Goal: Find contact information: Find contact information

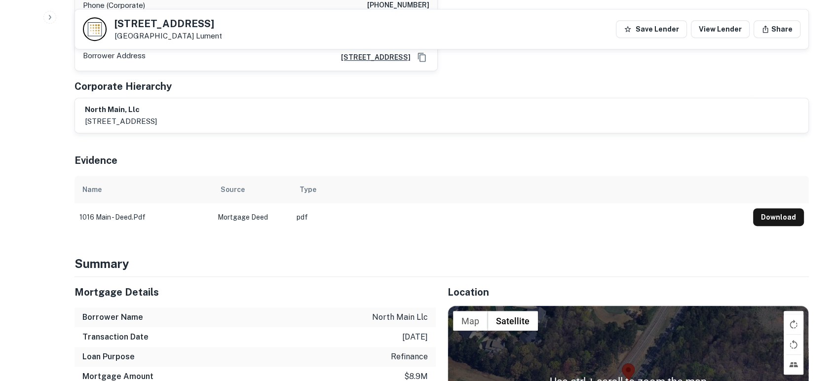
scroll to position [438, 0]
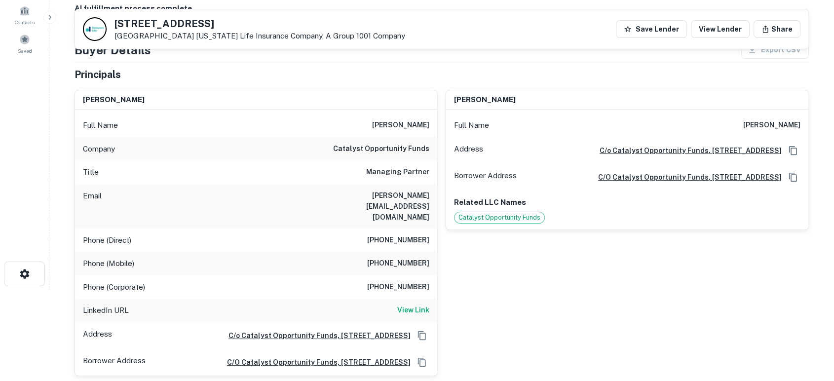
scroll to position [73, 0]
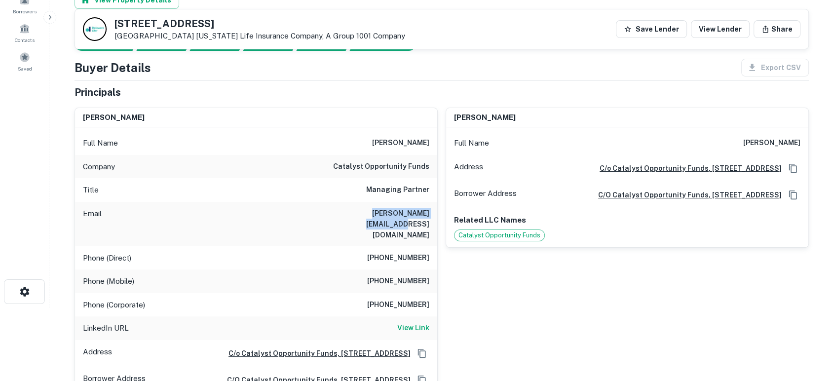
drag, startPoint x: 336, startPoint y: 220, endPoint x: 429, endPoint y: 216, distance: 93.4
click at [429, 216] on div "Email kristian@catalystoz.com" at bounding box center [256, 224] width 362 height 44
copy h6 "kristian@catalystoz.com"
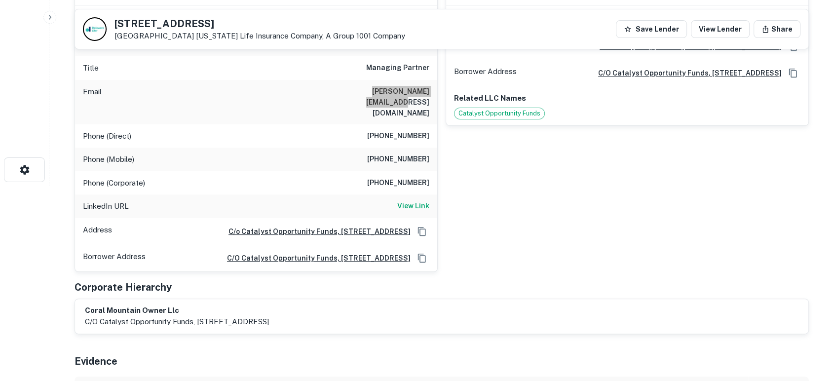
scroll to position [146, 0]
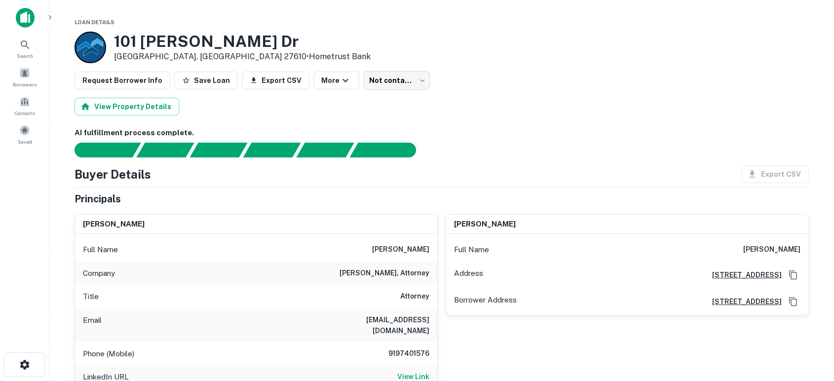
click at [549, 332] on div "michael g. sandman Full Name michael g. sandman Address 7101 Creedmoor Road, Su…" at bounding box center [623, 324] width 371 height 236
click at [502, 210] on div "michael g. sandman Full Name michael g. sandman Address 7101 Creedmoor Road, Su…" at bounding box center [623, 324] width 371 height 236
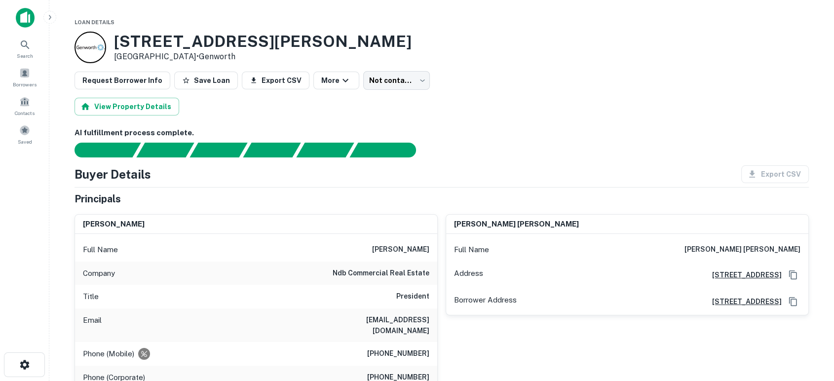
click at [466, 201] on div "Principals" at bounding box center [442, 199] width 735 height 15
drag, startPoint x: 316, startPoint y: 320, endPoint x: 424, endPoint y: 317, distance: 107.7
click at [435, 317] on div "Email nickbrown@ndbcommercial.com" at bounding box center [256, 326] width 362 height 34
copy h6 "nickbrown@ndbcommercial.com"
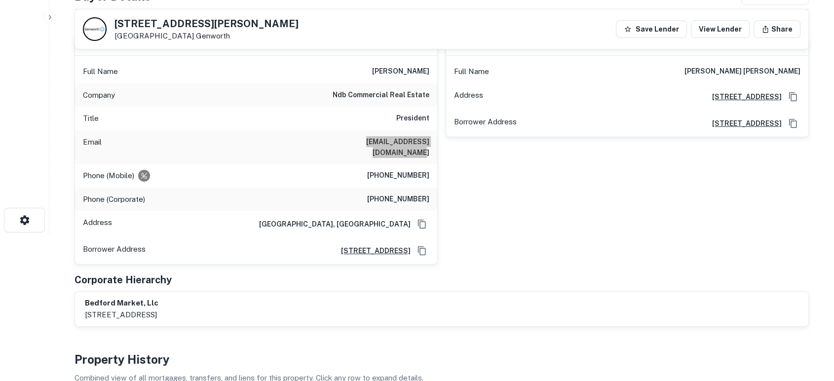
scroll to position [146, 0]
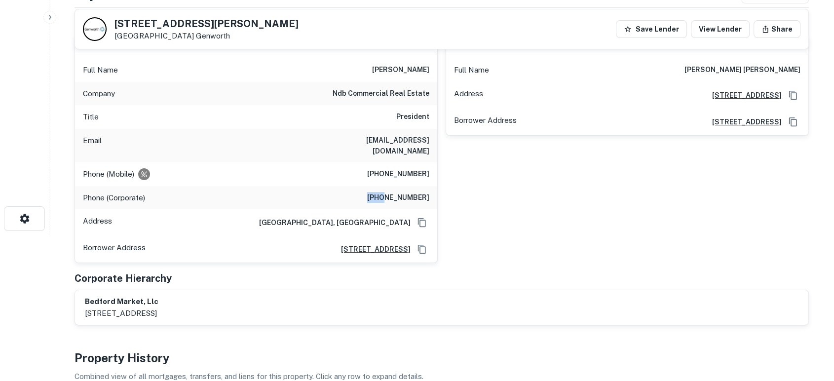
drag, startPoint x: 363, startPoint y: 188, endPoint x: 391, endPoint y: 193, distance: 28.0
click at [392, 194] on div "Phone (Corporate) (919) 845-5155" at bounding box center [256, 198] width 362 height 24
click at [367, 171] on div "Phone (Mobile) (919) 607-1669" at bounding box center [256, 174] width 362 height 24
drag, startPoint x: 421, startPoint y: 159, endPoint x: 434, endPoint y: 160, distance: 13.4
click at [434, 162] on div "Phone (Mobile) (919) 607-1669" at bounding box center [256, 174] width 362 height 24
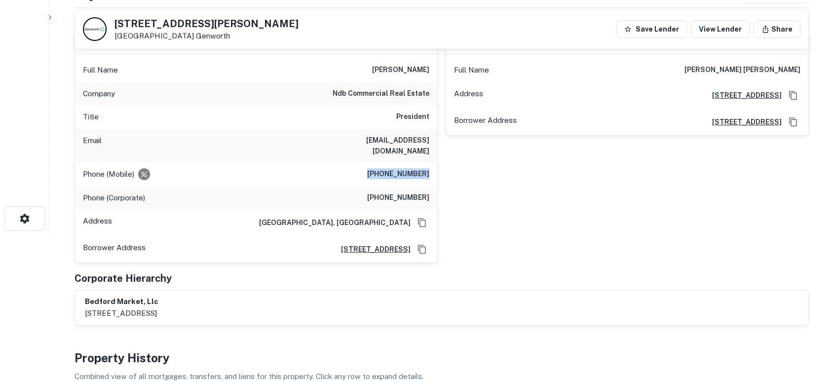
copy h6 "(919) 607-1669"
click at [544, 231] on div "nicholas daniel brown Full Name nicholas daniel brown Address 700 Exposition Pl…" at bounding box center [623, 145] width 371 height 237
click at [556, 271] on div "Corporate Hierarchy" at bounding box center [442, 278] width 735 height 15
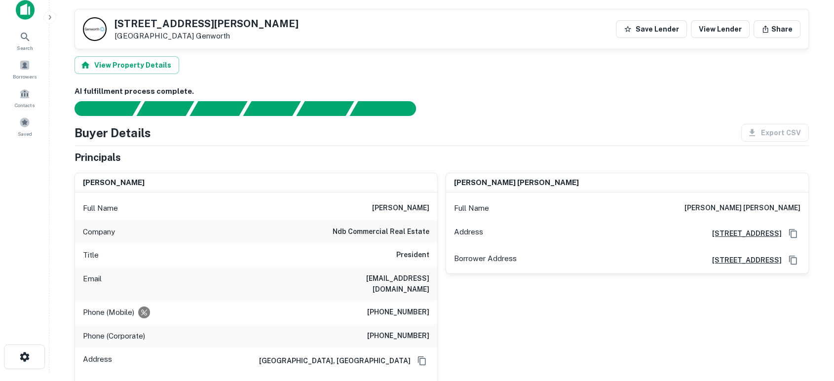
scroll to position [0, 0]
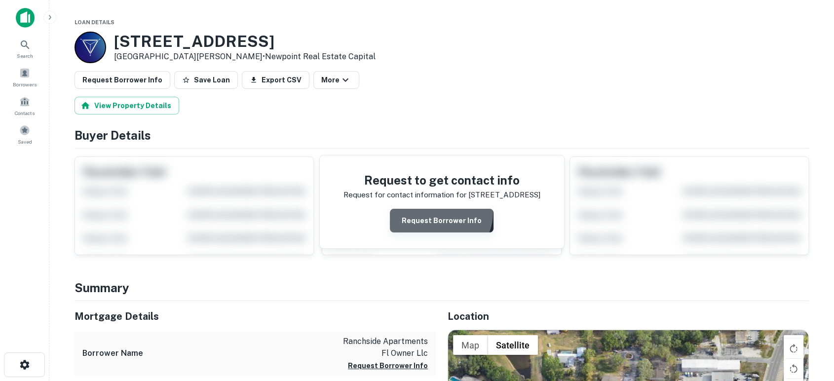
click at [442, 212] on button "Request Borrower Info" at bounding box center [442, 221] width 104 height 24
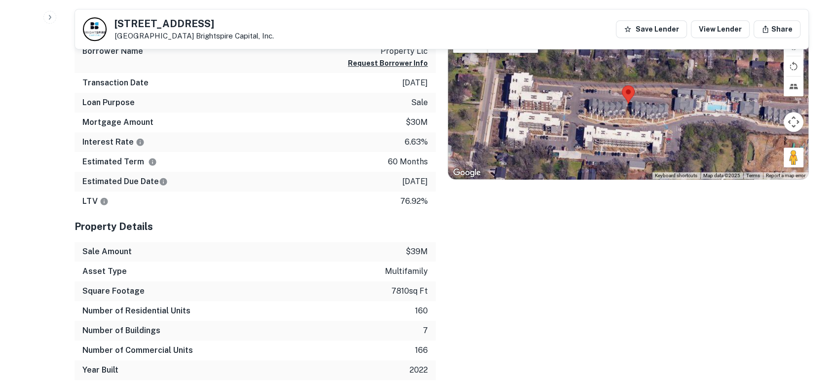
scroll to position [512, 0]
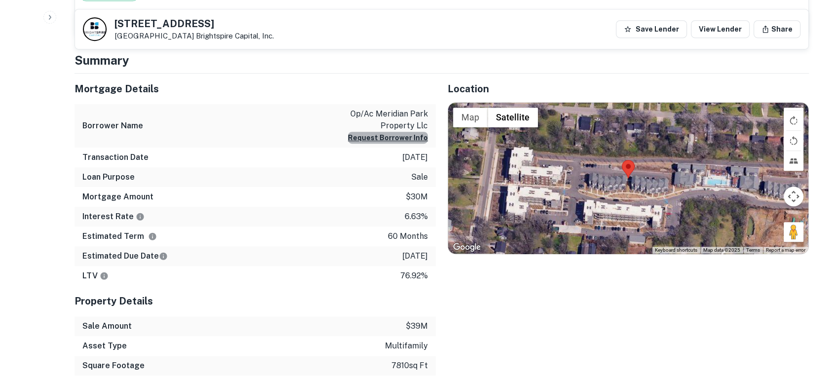
click at [403, 138] on button "Request Borrower Info" at bounding box center [388, 138] width 80 height 12
click at [419, 140] on button "Request Borrower Info" at bounding box center [388, 138] width 80 height 12
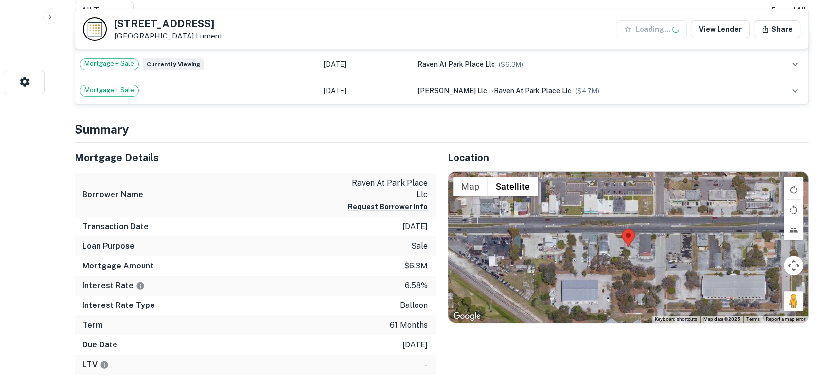
scroll to position [292, 0]
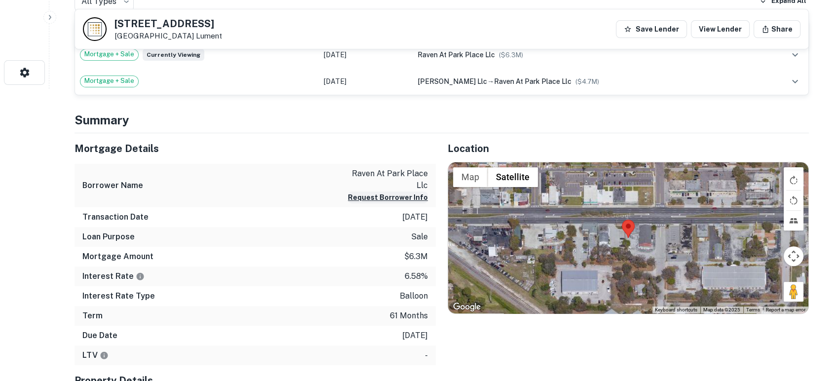
click at [395, 192] on button "Request Borrower Info" at bounding box center [388, 198] width 80 height 12
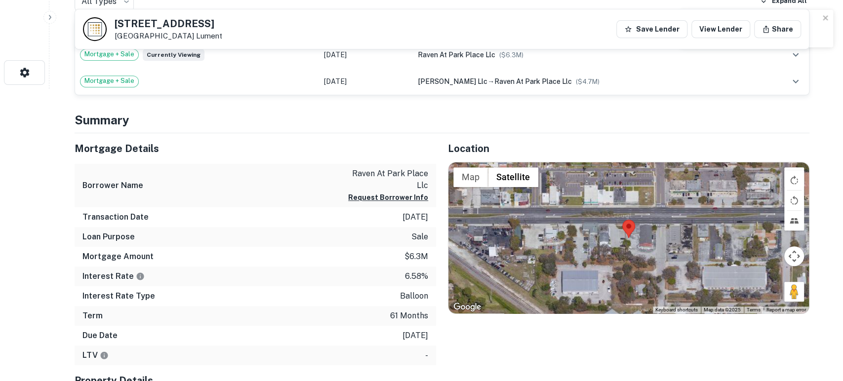
click at [397, 223] on button "Confirm and Close" at bounding box center [422, 221] width 80 height 18
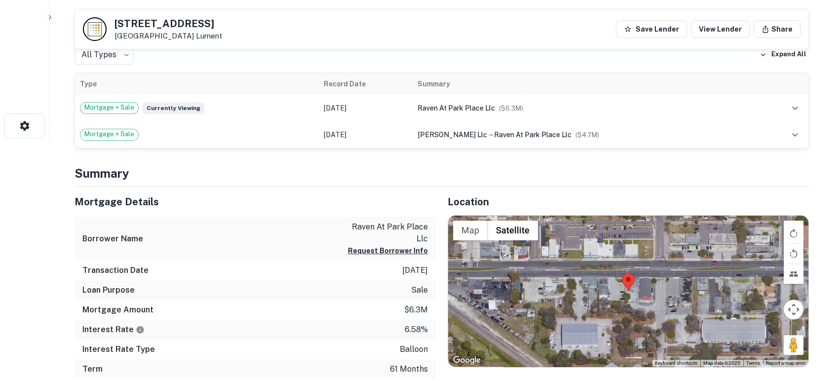
scroll to position [146, 0]
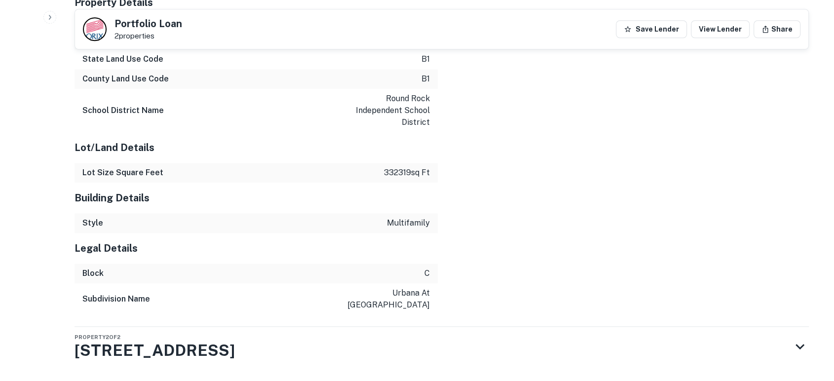
scroll to position [1020, 0]
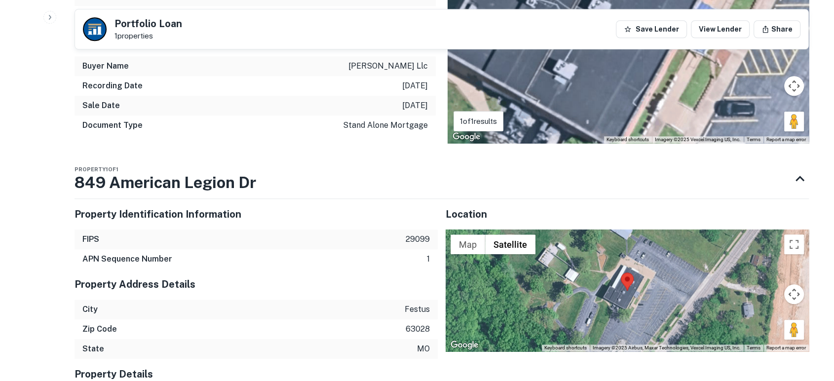
scroll to position [970, 0]
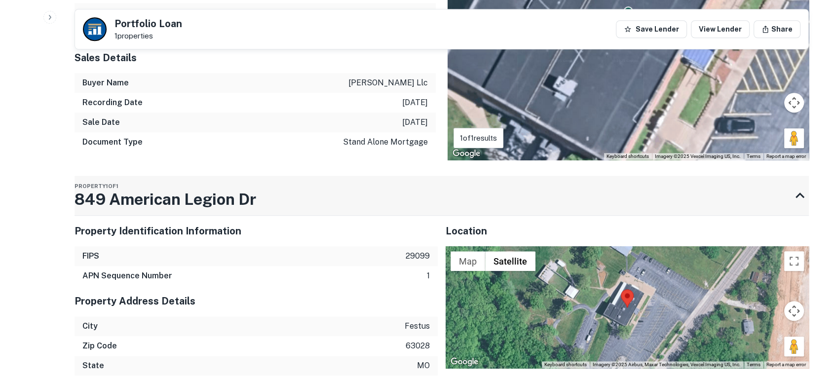
click at [375, 197] on div "Property 1 of 1 849 American Legion Dr" at bounding box center [433, 195] width 717 height 39
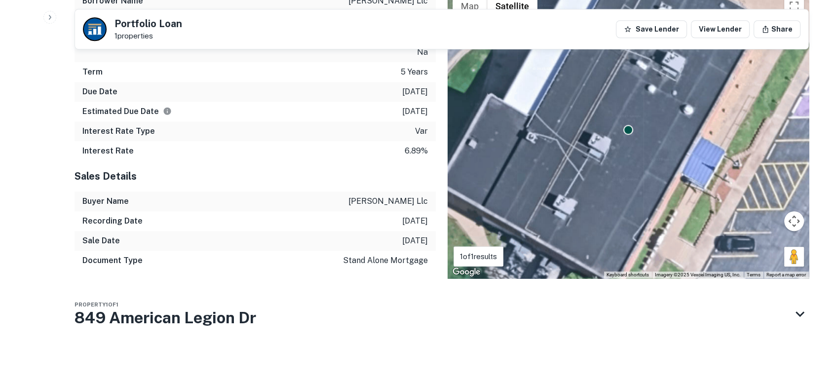
scroll to position [840, 0]
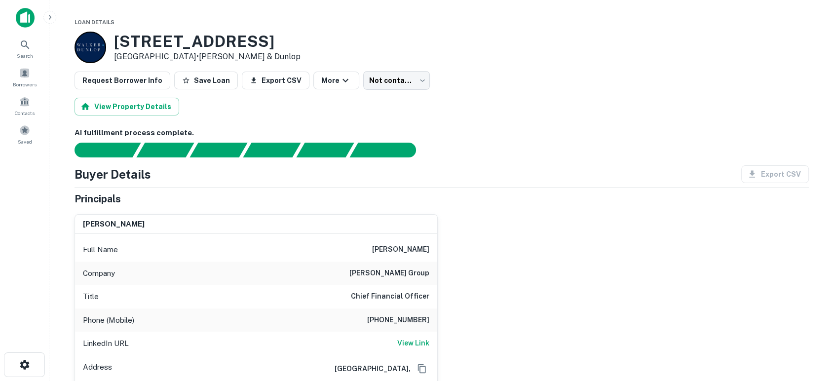
click at [590, 274] on div "mike riddlesperger Full Name mike riddlesperger Company warmington group Title …" at bounding box center [438, 327] width 743 height 242
drag, startPoint x: 364, startPoint y: 245, endPoint x: 438, endPoint y: 245, distance: 74.1
click at [438, 245] on div "mike riddlesperger Full Name mike riddlesperger Company warmington group Title …" at bounding box center [438, 327] width 743 height 242
copy h6 "mike riddlesperger"
click at [596, 256] on div "mike riddlesperger Full Name mike riddlesperger Company warmington group Title …" at bounding box center [438, 327] width 743 height 242
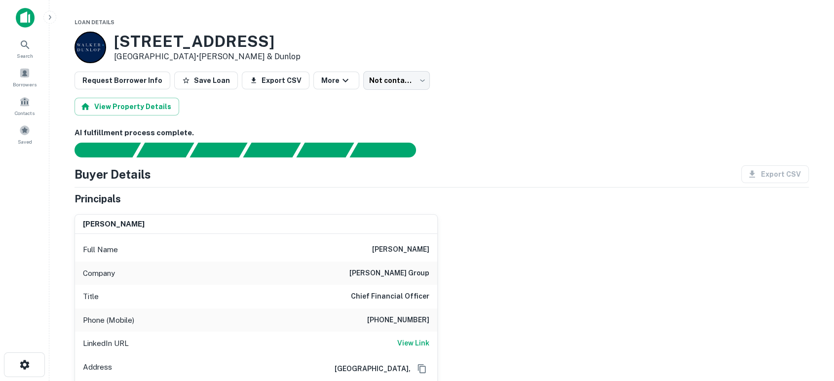
click at [638, 291] on div "mike riddlesperger Full Name mike riddlesperger Company warmington group Title …" at bounding box center [438, 327] width 743 height 242
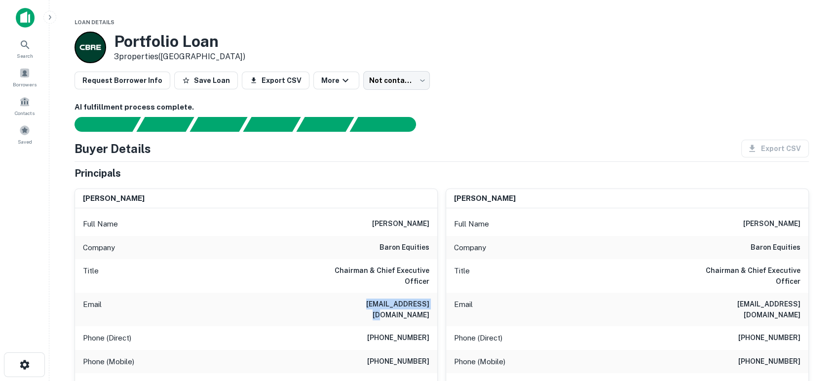
drag, startPoint x: 363, startPoint y: 297, endPoint x: 431, endPoint y: 294, distance: 67.7
click at [431, 294] on div "Email [EMAIL_ADDRESS][DOMAIN_NAME]" at bounding box center [256, 310] width 362 height 34
drag, startPoint x: 391, startPoint y: 338, endPoint x: 429, endPoint y: 338, distance: 38.0
click at [429, 356] on h6 "(310) 795-5581" at bounding box center [398, 362] width 62 height 12
copy h6 "(310) 795-5581"
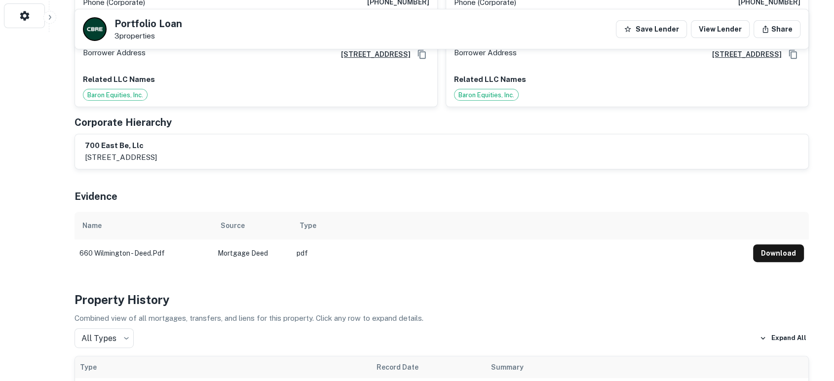
scroll to position [73, 0]
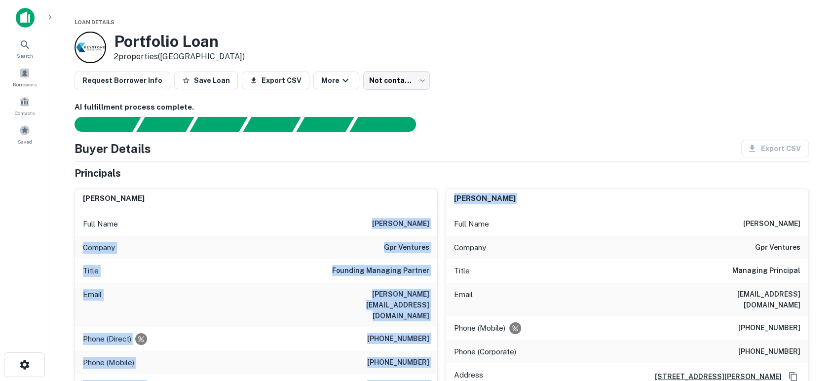
drag, startPoint x: 377, startPoint y: 227, endPoint x: 440, endPoint y: 223, distance: 63.8
click at [440, 223] on div "[PERSON_NAME] Full Name [PERSON_NAME] Company gpr ventures Title Founding Manag…" at bounding box center [438, 336] width 743 height 311
click at [381, 230] on div "Full Name [PERSON_NAME]" at bounding box center [256, 224] width 362 height 24
click at [383, 227] on h6 "[PERSON_NAME]" at bounding box center [400, 224] width 57 height 12
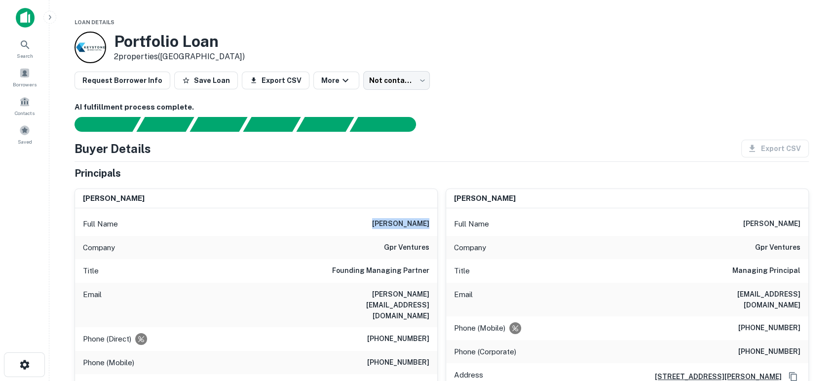
drag, startPoint x: 383, startPoint y: 224, endPoint x: 428, endPoint y: 224, distance: 44.4
click at [428, 224] on h6 "[PERSON_NAME]" at bounding box center [400, 224] width 57 height 12
copy h6 "glen yonekura"
drag, startPoint x: 310, startPoint y: 314, endPoint x: 353, endPoint y: 304, distance: 44.6
click at [316, 327] on div "Phone (Direct) (650) 967-4119" at bounding box center [256, 339] width 362 height 24
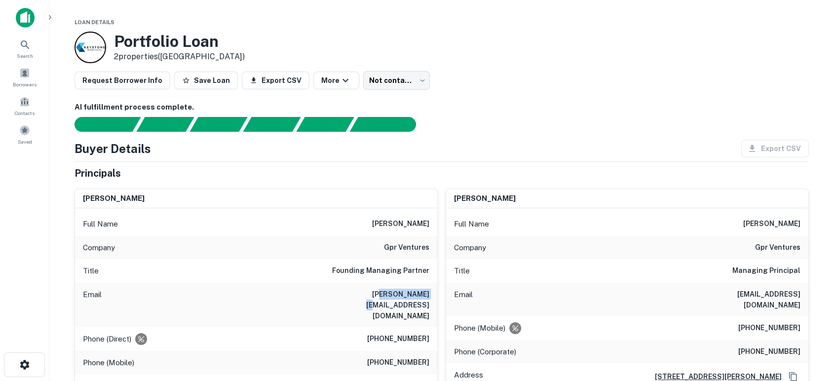
drag, startPoint x: 376, startPoint y: 292, endPoint x: 434, endPoint y: 292, distance: 58.3
click at [431, 293] on div "Email glen@dukecv.com" at bounding box center [256, 305] width 362 height 44
click at [434, 292] on div "Email glen@dukecv.com" at bounding box center [256, 305] width 362 height 44
drag, startPoint x: 430, startPoint y: 295, endPoint x: 392, endPoint y: 293, distance: 38.1
click at [358, 294] on div "Email glen@dukecv.com" at bounding box center [256, 305] width 362 height 44
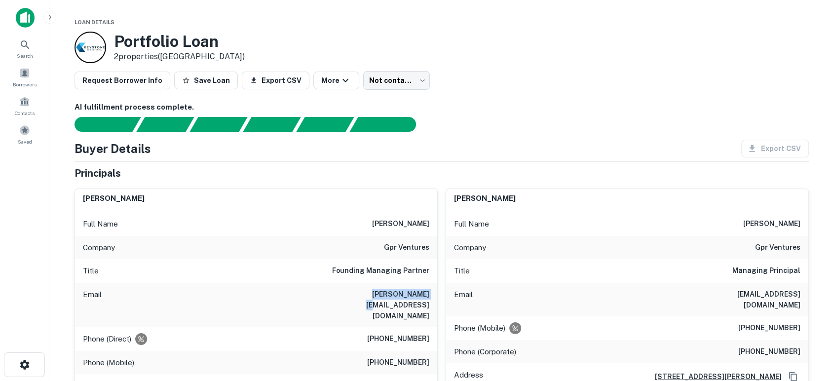
copy h6 "glen@dukecv.com"
click at [375, 327] on div "Phone (Direct) (650) 967-4119" at bounding box center [256, 339] width 362 height 24
drag, startPoint x: 371, startPoint y: 345, endPoint x: 436, endPoint y: 340, distance: 65.4
click at [436, 351] on div "Phone (Mobile) (650) 492-1683" at bounding box center [256, 363] width 362 height 24
copy h6 "(650) 492-1683"
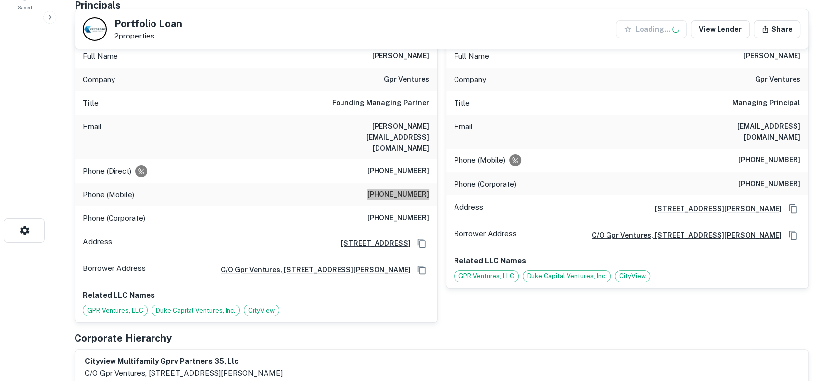
scroll to position [146, 0]
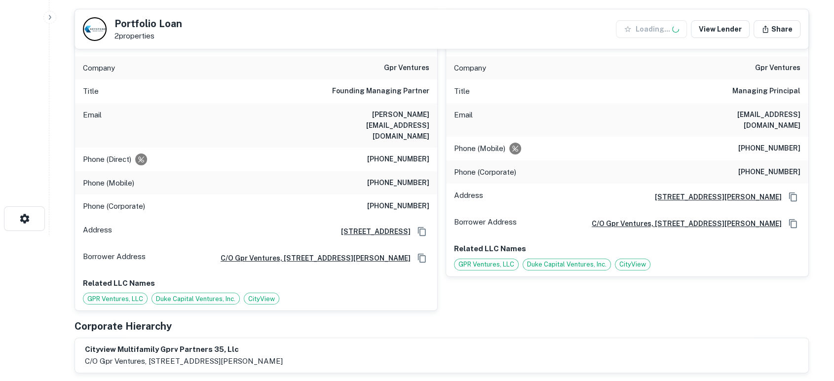
click at [442, 344] on div "cityview multifamily gprv partners 35, llc c/o gpr ventures, 843 castro st., mo…" at bounding box center [442, 355] width 714 height 23
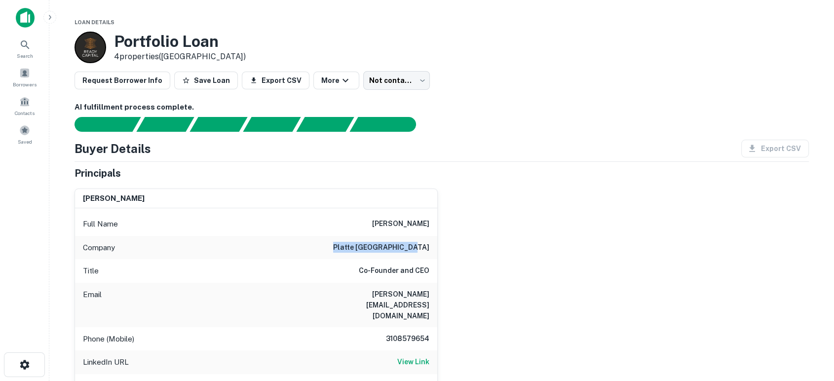
drag, startPoint x: 343, startPoint y: 251, endPoint x: 462, endPoint y: 252, distance: 119.5
click at [462, 252] on div "brennen degner Full Name brennen degner Company platte canyon capital Title Co-…" at bounding box center [438, 304] width 743 height 247
copy h6 "platte canyon capital"
drag, startPoint x: 342, startPoint y: 296, endPoint x: 432, endPoint y: 291, distance: 90.9
click at [434, 291] on div "Email degner@plattecc.com" at bounding box center [256, 305] width 362 height 44
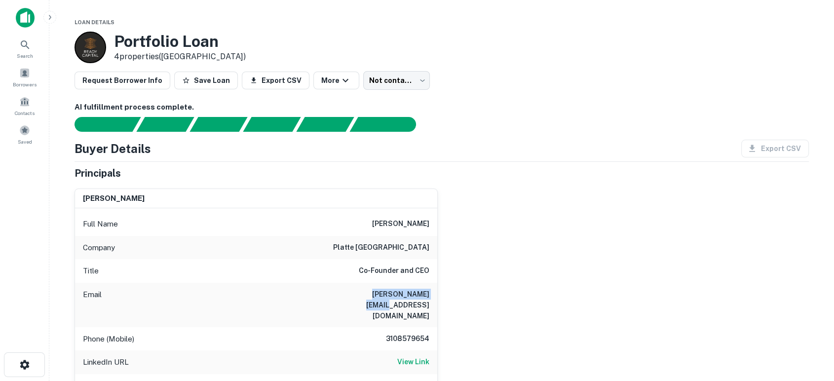
copy h6 "degner@plattecc.com"
click at [613, 330] on div "brennen degner Full Name brennen degner Company platte canyon capital Title Co-…" at bounding box center [438, 304] width 743 height 247
drag, startPoint x: 383, startPoint y: 319, endPoint x: 417, endPoint y: 311, distance: 35.0
click at [434, 327] on div "Phone (Mobile) 3108579654" at bounding box center [256, 339] width 362 height 24
copy h6 "3108579654"
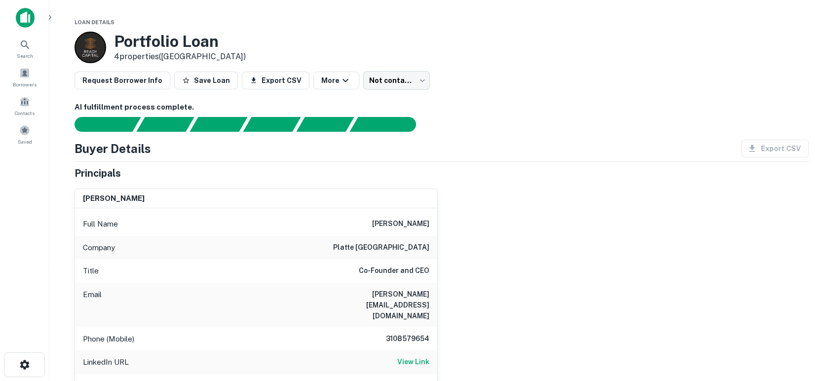
click at [588, 283] on div "brennen degner Full Name brennen degner Company platte canyon capital Title Co-…" at bounding box center [438, 304] width 743 height 247
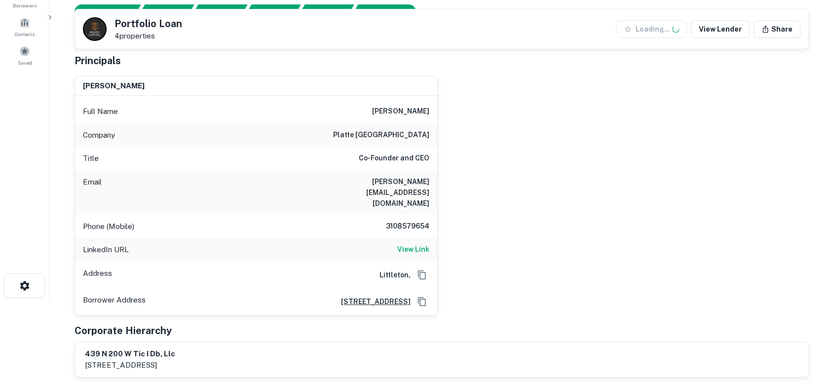
scroll to position [146, 0]
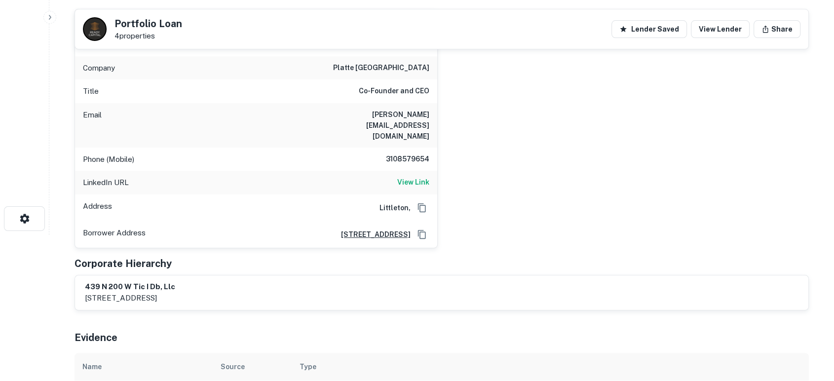
click at [502, 196] on div "brennen degner Full Name brennen degner Company platte canyon capital Title Co-…" at bounding box center [438, 124] width 743 height 247
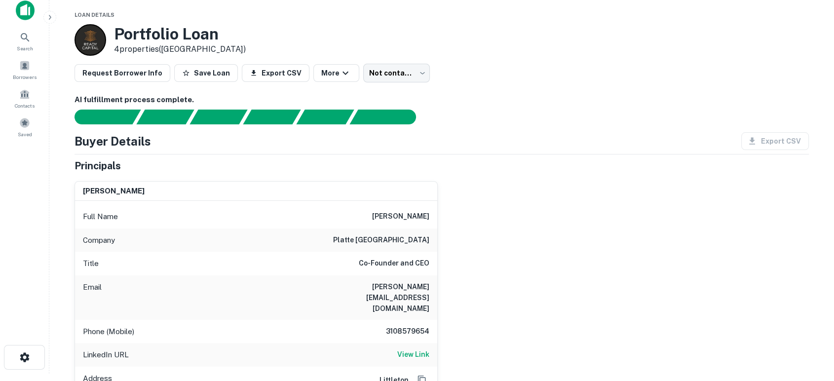
scroll to position [0, 0]
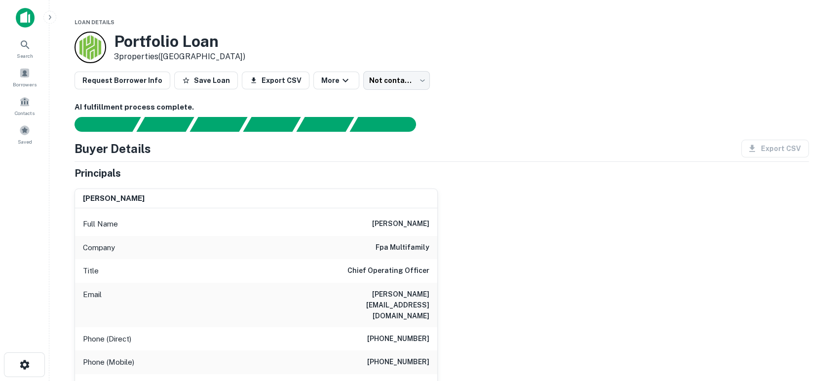
scroll to position [73, 0]
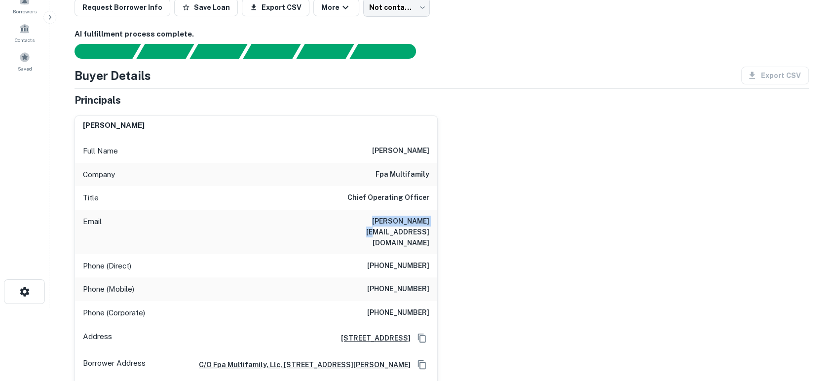
drag, startPoint x: 348, startPoint y: 219, endPoint x: 427, endPoint y: 220, distance: 79.5
click at [430, 220] on div "Email mearl@fpamf.com" at bounding box center [256, 232] width 362 height 44
copy h6 "mearl@fpamf.com"
drag, startPoint x: 548, startPoint y: 277, endPoint x: 555, endPoint y: 280, distance: 8.0
click at [549, 275] on div "michael b. earl Full Name michael b. earl Company fpa multifamily Title Chief O…" at bounding box center [438, 263] width 743 height 310
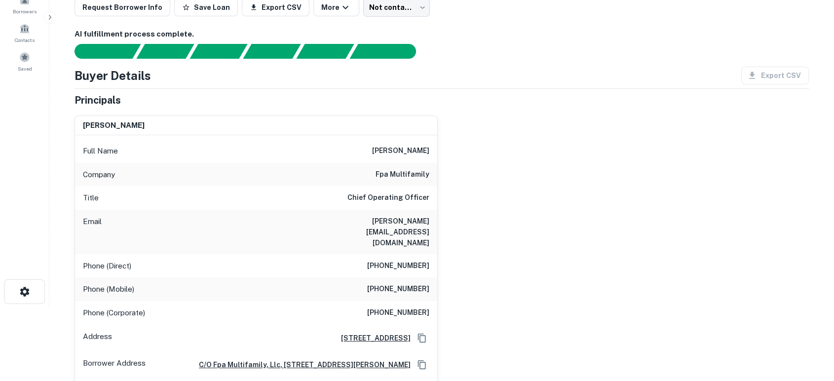
click at [461, 226] on div "michael b. earl Full Name michael b. earl Company fpa multifamily Title Chief O…" at bounding box center [438, 263] width 743 height 310
click at [455, 213] on div "michael b. earl Full Name michael b. earl Company fpa multifamily Title Chief O…" at bounding box center [438, 263] width 743 height 310
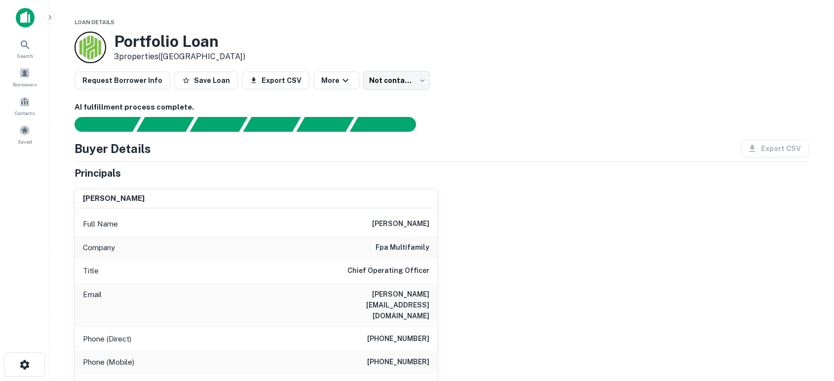
click at [637, 342] on div "[PERSON_NAME] Full Name [PERSON_NAME] Company fpa multifamily Title Chief Opera…" at bounding box center [438, 336] width 743 height 310
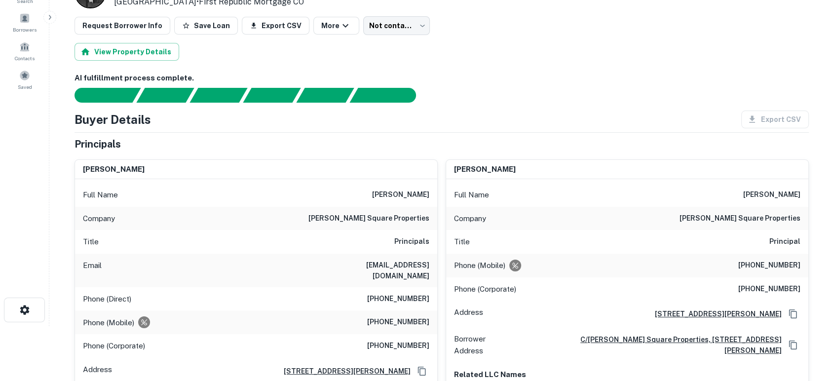
scroll to position [73, 0]
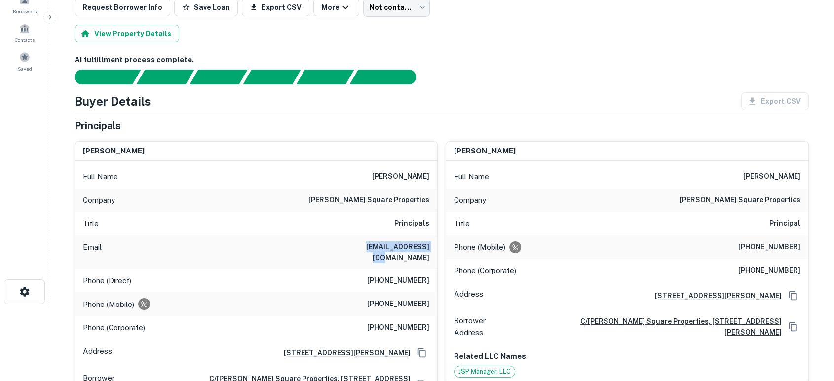
drag, startPoint x: 391, startPoint y: 246, endPoint x: 435, endPoint y: 249, distance: 44.6
click at [435, 249] on div "Email tcoates@jspllc.com" at bounding box center [256, 252] width 362 height 34
copy h6 "tcoates@jspllc.com"
drag, startPoint x: 372, startPoint y: 293, endPoint x: 430, endPoint y: 294, distance: 58.3
click at [430, 294] on div "Phone (Mobile) (415) 310-7300" at bounding box center [256, 304] width 362 height 24
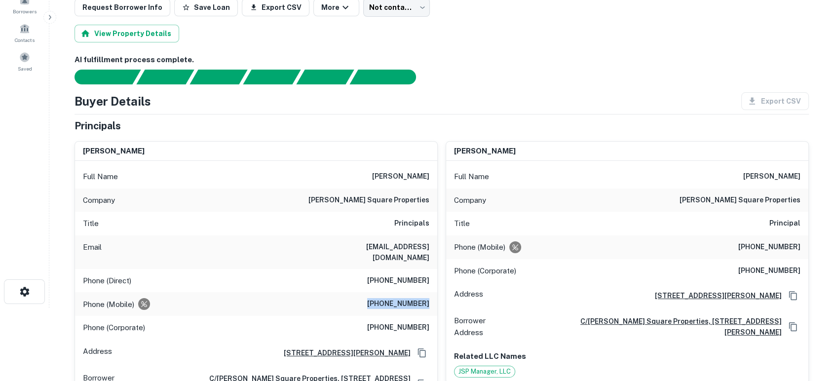
copy h6 "(415) 310-7300"
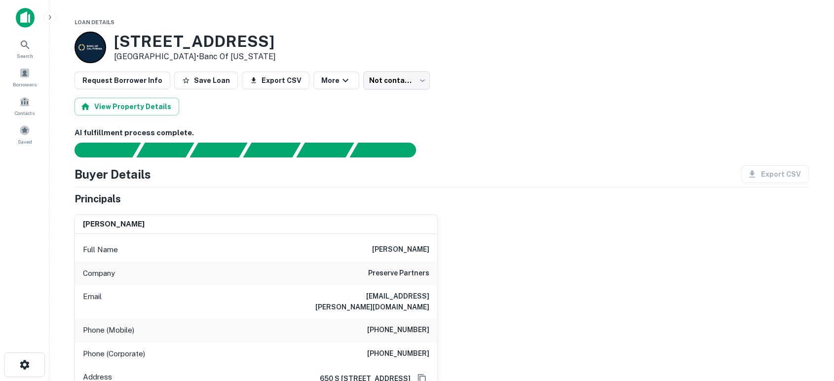
drag, startPoint x: 375, startPoint y: 250, endPoint x: 441, endPoint y: 246, distance: 66.8
click at [441, 246] on div "conor flaherty Full Name conor flaherty Company preserve partners Email conor.f…" at bounding box center [438, 332] width 743 height 252
copy h6 "conor flaherty"
drag, startPoint x: 304, startPoint y: 302, endPoint x: 427, endPoint y: 304, distance: 122.9
click at [427, 304] on div "Email conor.flaherty@preservepartners.com" at bounding box center [256, 302] width 362 height 34
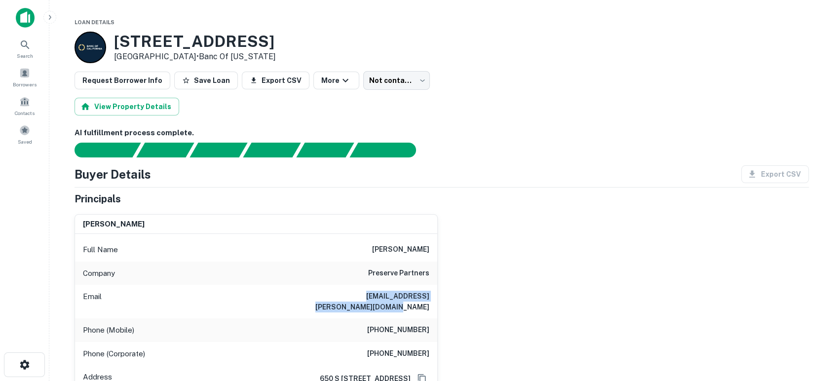
drag, startPoint x: 430, startPoint y: 307, endPoint x: 307, endPoint y: 297, distance: 122.8
click at [307, 297] on div "Email conor.flaherty@preservepartners.com" at bounding box center [256, 302] width 362 height 34
copy h6 "conor.flaherty@preservepartners.com"
click at [555, 304] on div "conor flaherty Full Name conor flaherty Company preserve partners Email conor.f…" at bounding box center [438, 332] width 743 height 252
drag, startPoint x: 367, startPoint y: 332, endPoint x: 436, endPoint y: 327, distance: 69.3
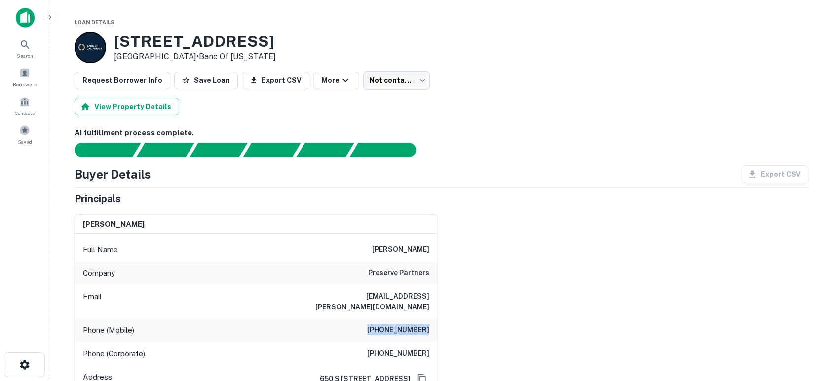
click at [436, 327] on div "Phone (Mobile) (415) 367-5236" at bounding box center [256, 330] width 362 height 24
copy h6 "(415) 367-5236"
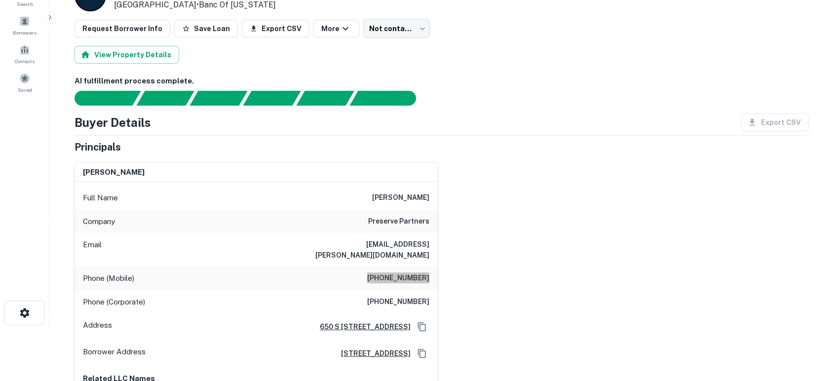
scroll to position [73, 0]
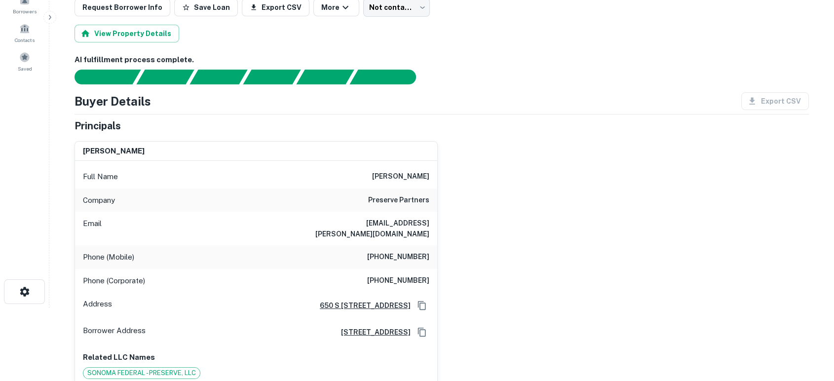
click at [632, 316] on div "conor flaherty Full Name conor flaherty Company preserve partners Email conor.f…" at bounding box center [438, 259] width 743 height 252
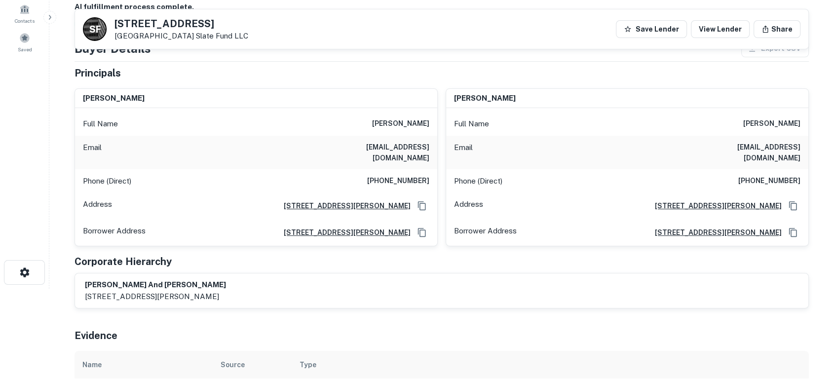
scroll to position [73, 0]
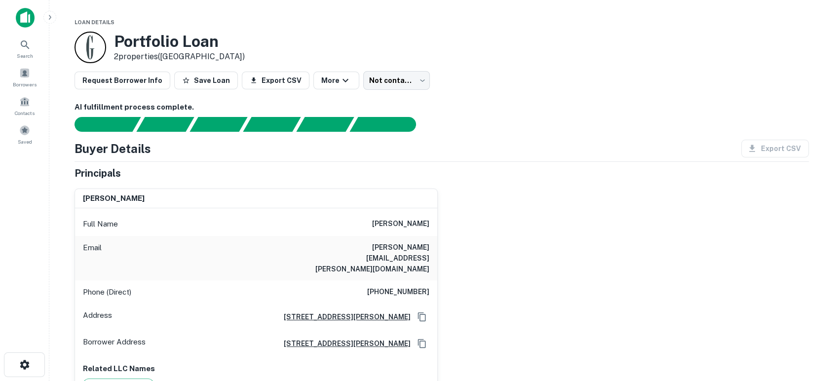
click at [526, 290] on div "joseph f johnsen Full Name joseph f johnsen Email fred.johnsen@yahoo.com Phone …" at bounding box center [438, 289] width 743 height 216
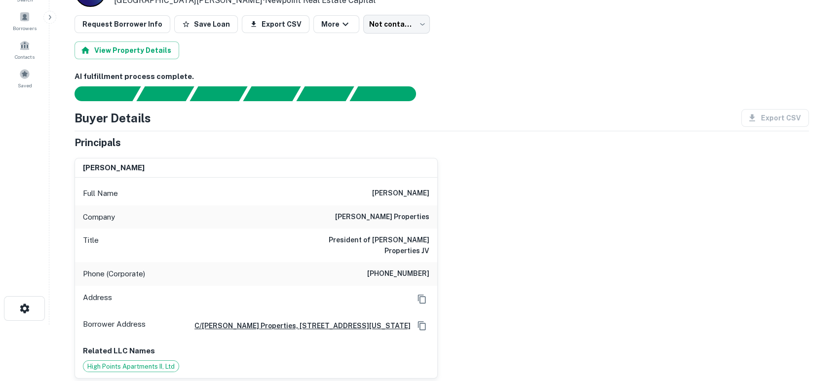
scroll to position [73, 0]
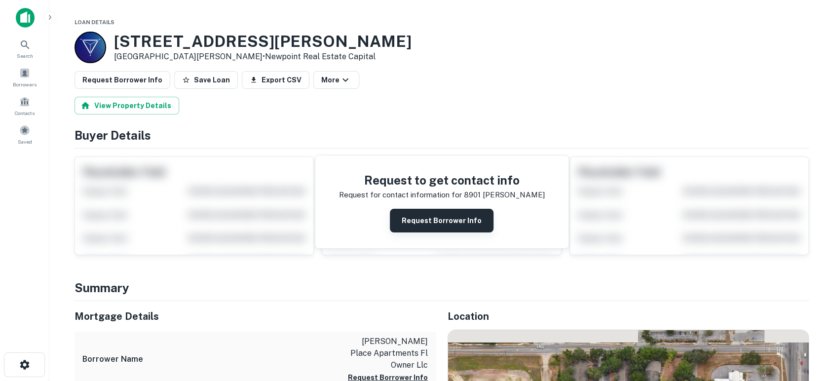
click at [469, 218] on button "Request Borrower Info" at bounding box center [442, 221] width 104 height 24
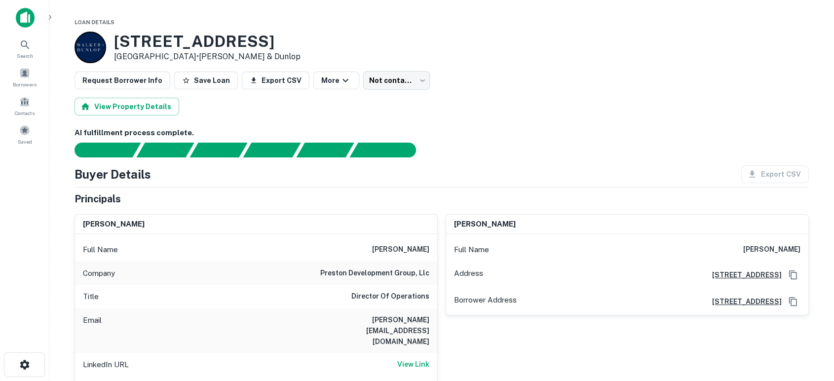
click at [560, 345] on div "[PERSON_NAME] Full Name [PERSON_NAME] Address [STREET_ADDRESS] Borrower Address…" at bounding box center [623, 318] width 371 height 224
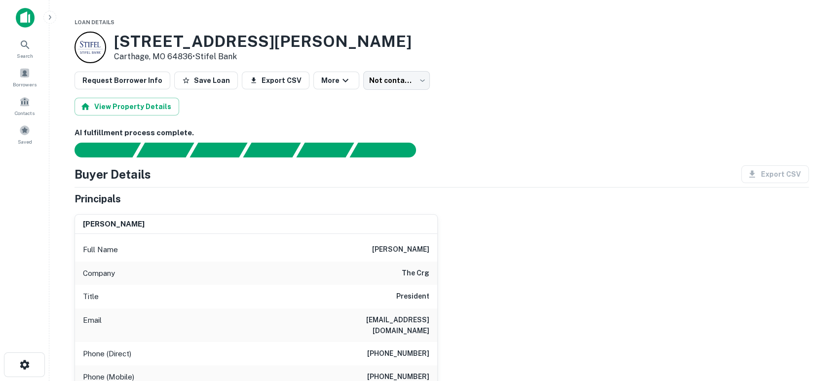
click at [592, 252] on div "christopher p. mckee Full Name christopher p. mckee Company the crg Title Presi…" at bounding box center [438, 355] width 743 height 299
click at [579, 241] on div "christopher p. mckee Full Name christopher p. mckee Company the crg Title Presi…" at bounding box center [438, 355] width 743 height 299
drag, startPoint x: 366, startPoint y: 319, endPoint x: 436, endPoint y: 315, distance: 70.2
click at [436, 315] on div "Email mckeec@realcrg.com" at bounding box center [256, 326] width 362 height 34
copy h6 "mckeec@realcrg.com"
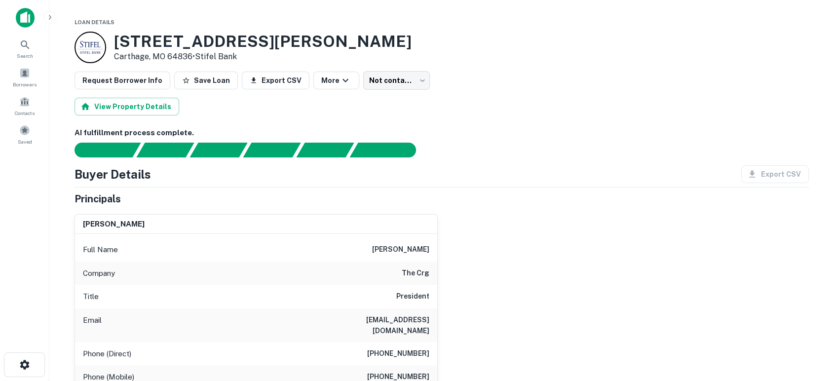
click at [631, 289] on div "christopher p. mckee Full Name christopher p. mckee Company the crg Title Presi…" at bounding box center [438, 355] width 743 height 299
drag, startPoint x: 362, startPoint y: 366, endPoint x: 433, endPoint y: 366, distance: 70.6
click at [433, 366] on div "Phone (Mobile) (636) 561-5101" at bounding box center [256, 377] width 362 height 24
copy h6 "(636) 561-5101"
click at [675, 284] on div "christopher p. mckee Full Name christopher p. mckee Company the crg Title Presi…" at bounding box center [438, 355] width 743 height 299
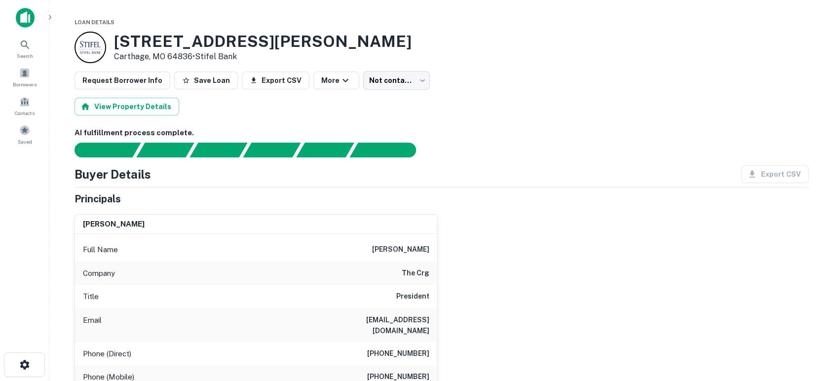
drag, startPoint x: 635, startPoint y: 296, endPoint x: 642, endPoint y: 303, distance: 9.4
click at [635, 290] on div "christopher p. mckee Full Name christopher p. mckee Company the crg Title Presi…" at bounding box center [438, 355] width 743 height 299
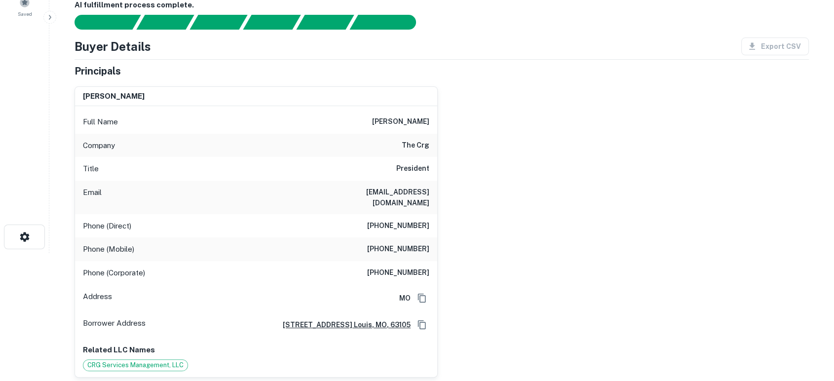
scroll to position [146, 0]
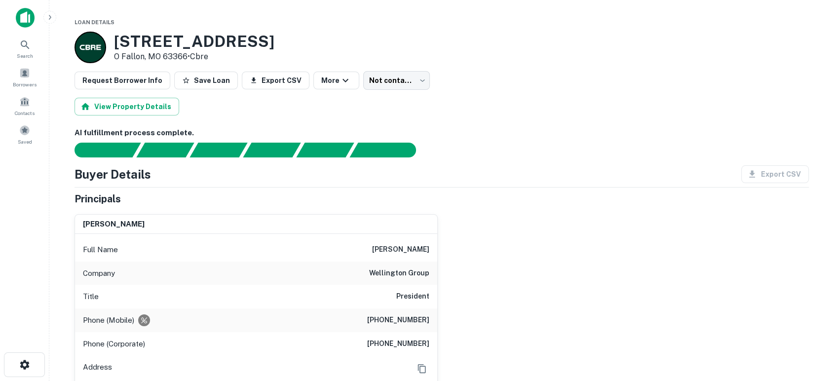
scroll to position [73, 0]
click at [548, 275] on div "timothy p. dower Full Name timothy p. dower Company wellington group Title Pres…" at bounding box center [438, 331] width 743 height 251
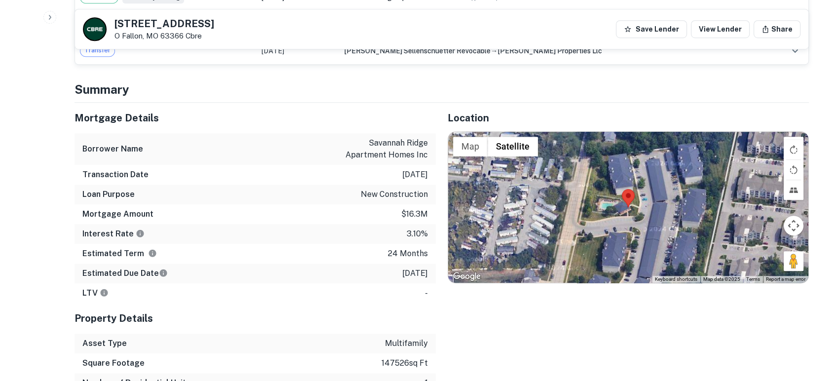
scroll to position [731, 0]
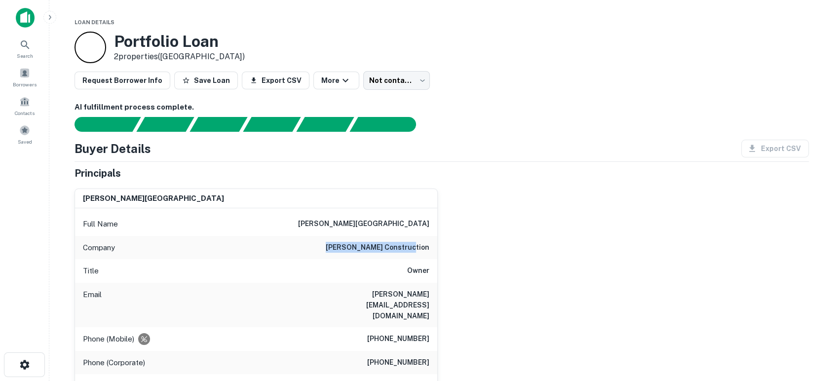
drag, startPoint x: 349, startPoint y: 247, endPoint x: 436, endPoint y: 250, distance: 87.0
click at [469, 255] on div "[PERSON_NAME] Full Name [PERSON_NAME] Company [PERSON_NAME] construction Title …" at bounding box center [438, 305] width 743 height 248
drag, startPoint x: 315, startPoint y: 288, endPoint x: 431, endPoint y: 291, distance: 115.6
click at [431, 291] on div "Email [PERSON_NAME][EMAIL_ADDRESS][DOMAIN_NAME]" at bounding box center [256, 305] width 362 height 44
copy h6 "[PERSON_NAME][EMAIL_ADDRESS][DOMAIN_NAME]"
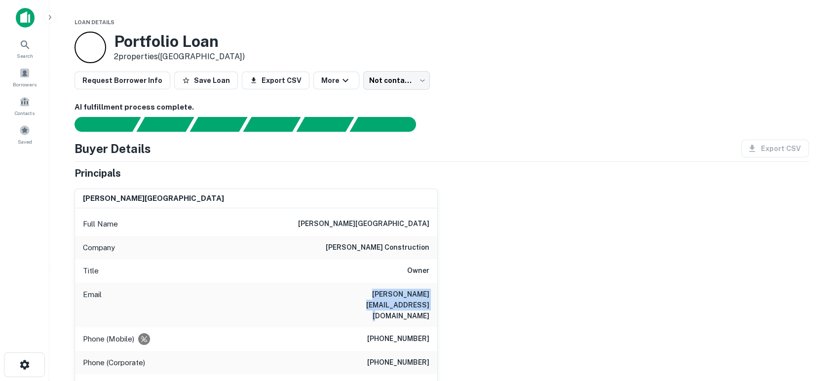
click at [588, 295] on div "[PERSON_NAME] Full Name [PERSON_NAME] Company [PERSON_NAME] construction Title …" at bounding box center [438, 305] width 743 height 248
drag, startPoint x: 366, startPoint y: 317, endPoint x: 427, endPoint y: 319, distance: 61.3
click at [427, 327] on div "Phone (Mobile) [PHONE_NUMBER]" at bounding box center [256, 339] width 362 height 24
copy h6 "(479) 435-0880"
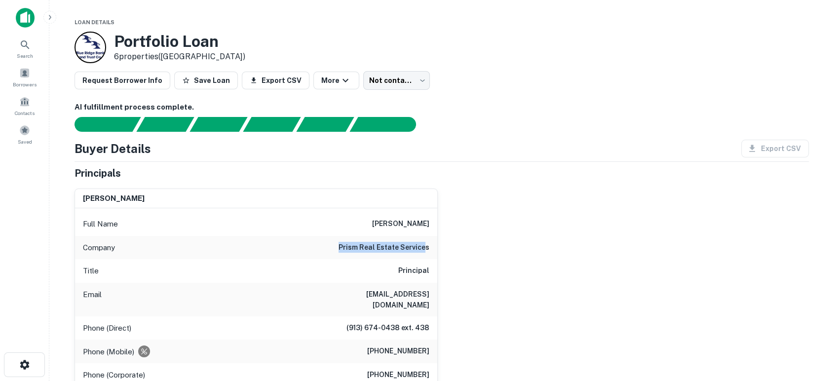
drag, startPoint x: 341, startPoint y: 249, endPoint x: 427, endPoint y: 251, distance: 85.9
click at [427, 251] on div "Company prism real estate services" at bounding box center [256, 248] width 362 height 24
click at [440, 248] on div "jeremy antes Full Name jeremy antes Company prism real estate services Title Pr…" at bounding box center [438, 331] width 743 height 300
drag, startPoint x: 433, startPoint y: 247, endPoint x: 338, endPoint y: 248, distance: 95.8
click at [338, 248] on div "Company prism real estate services" at bounding box center [256, 248] width 362 height 24
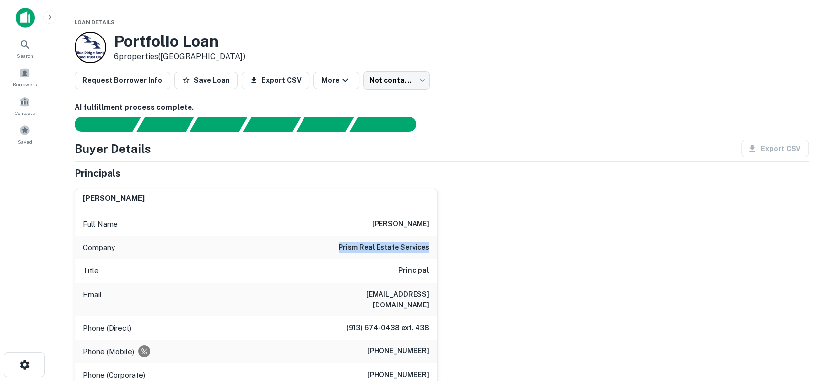
copy h6 "prism real estate services"
drag, startPoint x: 332, startPoint y: 303, endPoint x: 431, endPoint y: 292, distance: 98.8
click at [431, 292] on div "Email jantes@prismres.com" at bounding box center [256, 300] width 362 height 34
copy h6 "jantes@prismres.com"
drag, startPoint x: 358, startPoint y: 353, endPoint x: 434, endPoint y: 333, distance: 78.9
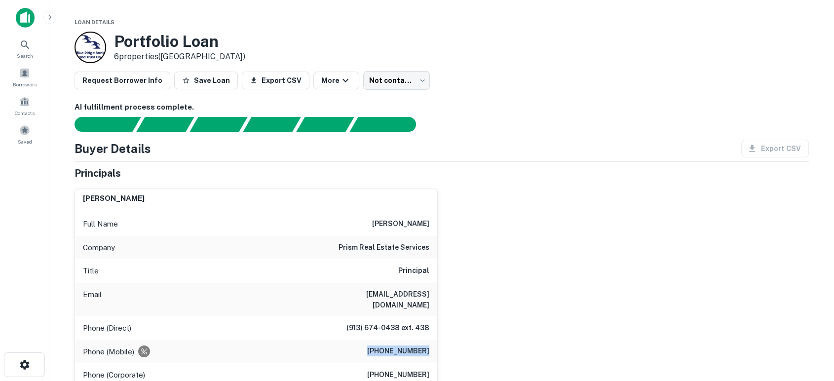
click at [434, 333] on div "Full Name jeremy antes Company prism real estate services Title Principal Email…" at bounding box center [256, 343] width 362 height 271
copy h6 "(913) 522-6901"
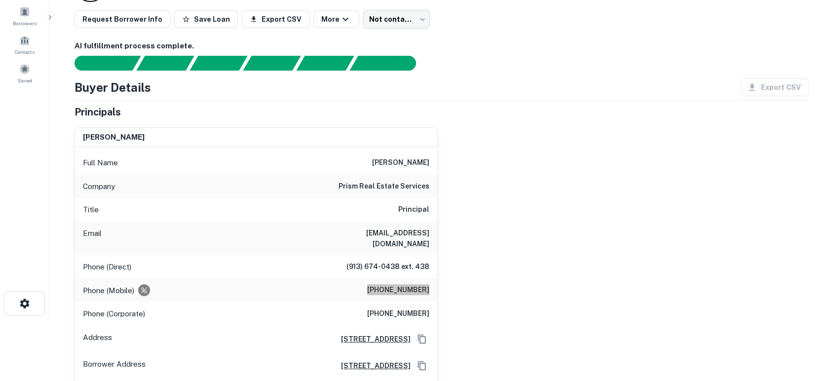
scroll to position [146, 0]
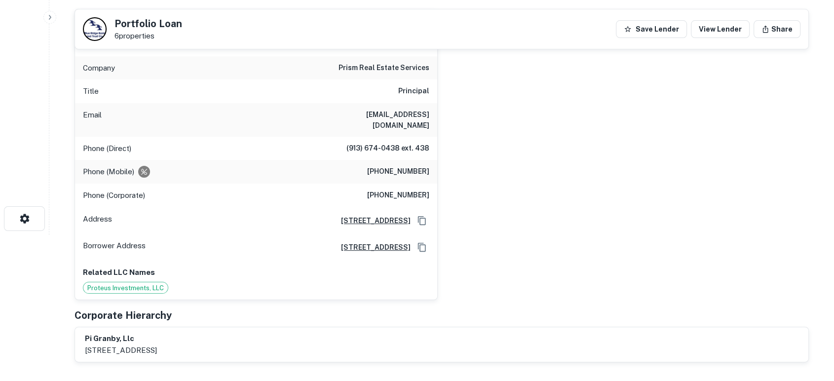
click at [665, 214] on div "jeremy antes Full Name jeremy antes Company prism real estate services Title Pr…" at bounding box center [438, 151] width 743 height 300
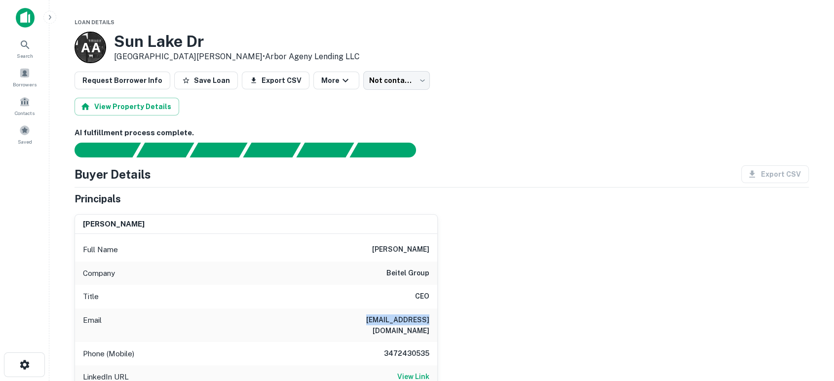
drag, startPoint x: 367, startPoint y: 322, endPoint x: 419, endPoint y: 320, distance: 51.9
click at [439, 320] on div "ben beitel Full Name ben beitel Company beitel group Title CEO Email ben@besyat…" at bounding box center [438, 324] width 743 height 236
copy h6 "ben@besyata.com"
drag, startPoint x: 649, startPoint y: 287, endPoint x: 601, endPoint y: 302, distance: 49.8
click at [633, 294] on div "ben beitel Full Name ben beitel Company beitel group Title CEO Email ben@besyat…" at bounding box center [438, 324] width 743 height 236
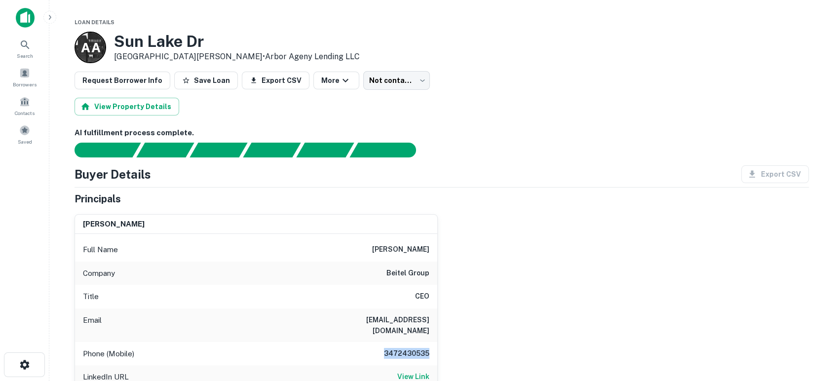
drag, startPoint x: 379, startPoint y: 342, endPoint x: 439, endPoint y: 343, distance: 60.2
click at [439, 343] on div "ben beitel Full Name ben beitel Company beitel group Title CEO Email ben@besyat…" at bounding box center [438, 324] width 743 height 236
copy h6 "3472430535"
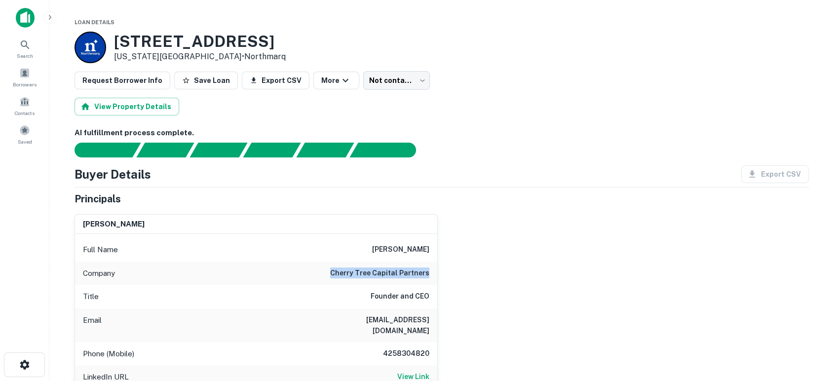
drag, startPoint x: 395, startPoint y: 273, endPoint x: 443, endPoint y: 272, distance: 48.4
click at [443, 272] on div "[PERSON_NAME] Full Name [PERSON_NAME] Company cherry tree capital partners Titl…" at bounding box center [438, 324] width 743 height 236
copy h6 "cherry tree capital partners"
drag, startPoint x: 397, startPoint y: 314, endPoint x: 432, endPoint y: 322, distance: 35.9
click at [432, 322] on div "Email cmarsh@cherrytreecp.com" at bounding box center [256, 326] width 362 height 34
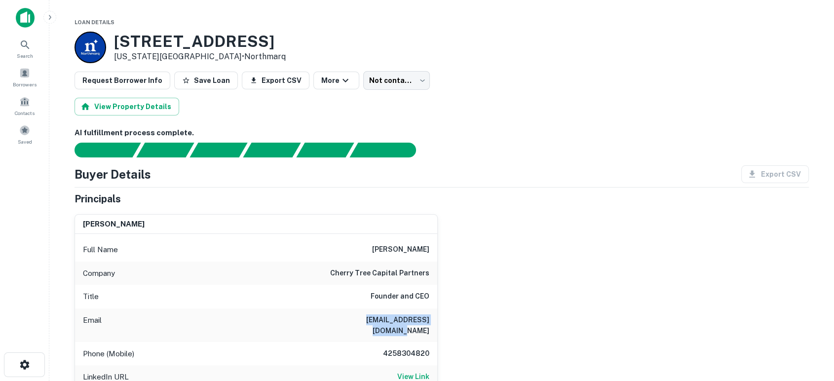
copy h6 "cmarsh@cherrytreecp.com"
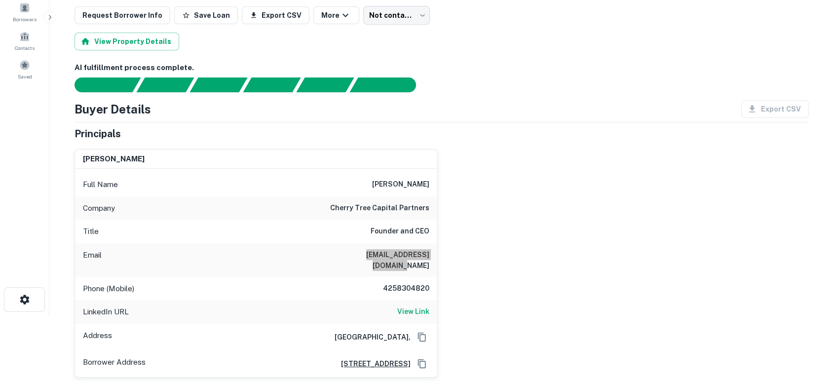
scroll to position [146, 0]
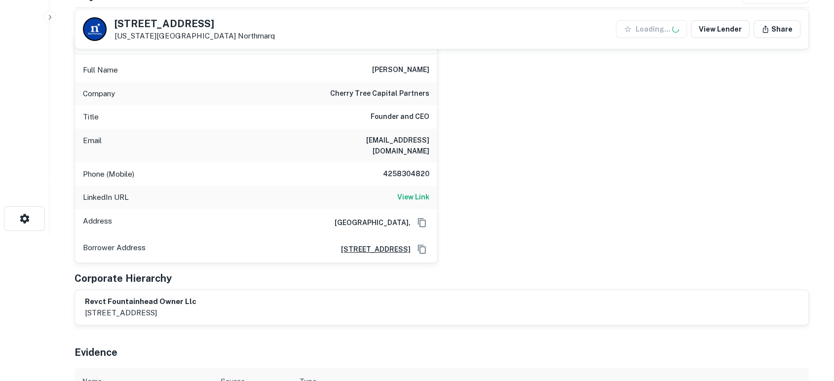
click at [639, 290] on div "revct fountainhead owner llc 1400 newport center drive, suite 270, newport beac…" at bounding box center [442, 307] width 734 height 35
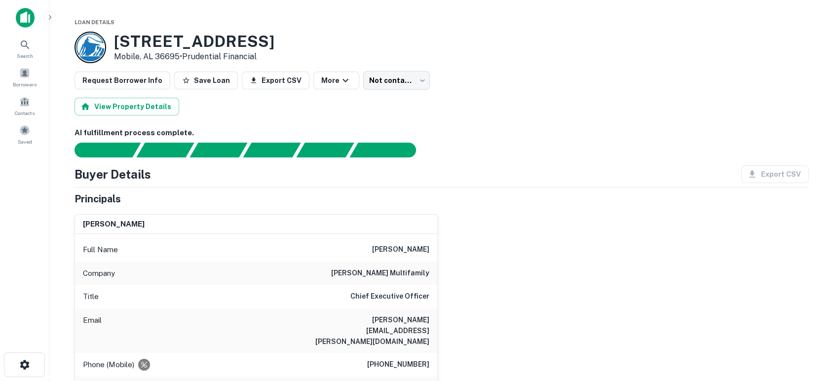
click at [579, 324] on div "[PERSON_NAME] Full Name [PERSON_NAME] Company [PERSON_NAME] multifamily Title C…" at bounding box center [438, 349] width 743 height 287
drag, startPoint x: 361, startPoint y: 275, endPoint x: 416, endPoint y: 276, distance: 55.3
click at [456, 278] on div "[PERSON_NAME] Full Name [PERSON_NAME] Company [PERSON_NAME] multifamily Title C…" at bounding box center [438, 349] width 743 height 287
copy h6 "carter multifamily"
drag, startPoint x: 314, startPoint y: 328, endPoint x: 431, endPoint y: 328, distance: 117.0
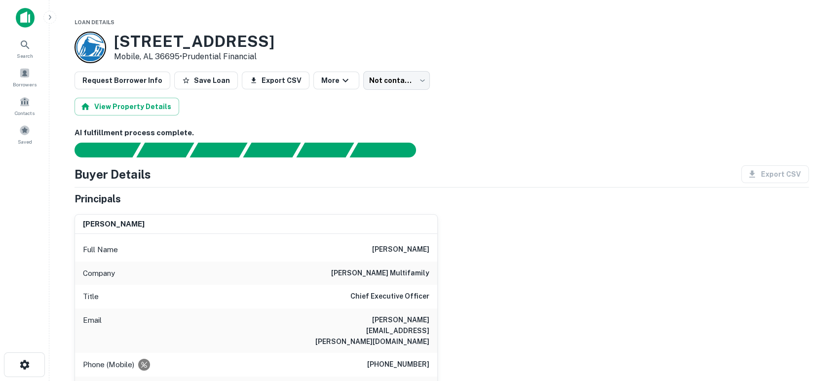
click at [431, 328] on div "Email cindy.pfeifer@cartermultifamily.com" at bounding box center [256, 331] width 362 height 44
drag, startPoint x: 430, startPoint y: 331, endPoint x: 315, endPoint y: 319, distance: 114.6
click at [315, 319] on div "Email cindy.pfeifer@cartermultifamily.com" at bounding box center [256, 331] width 362 height 44
copy h6 "cindy.pfeifer@cartermultifamily.com"
drag, startPoint x: 558, startPoint y: 274, endPoint x: 542, endPoint y: 304, distance: 33.8
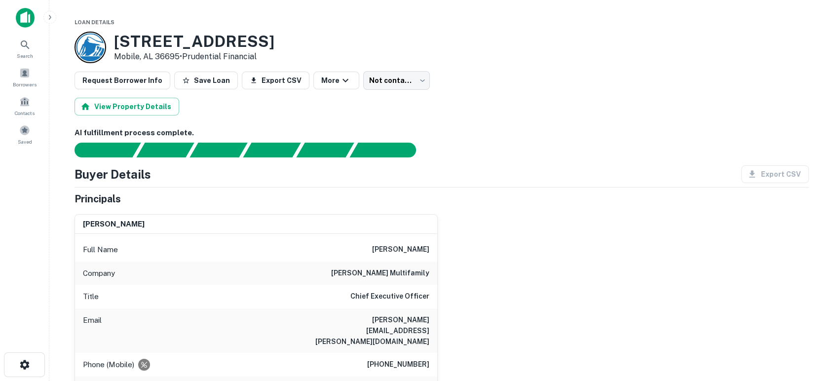
click at [556, 278] on div "cynthia m. pfeifer Full Name cynthia m. pfeifer Company carter multifamily Titl…" at bounding box center [438, 349] width 743 height 287
drag, startPoint x: 363, startPoint y: 347, endPoint x: 430, endPoint y: 352, distance: 66.8
click at [430, 353] on div "Phone (Mobile) (404) 312-2971" at bounding box center [256, 365] width 362 height 24
copy h6 "(404) 312-2971"
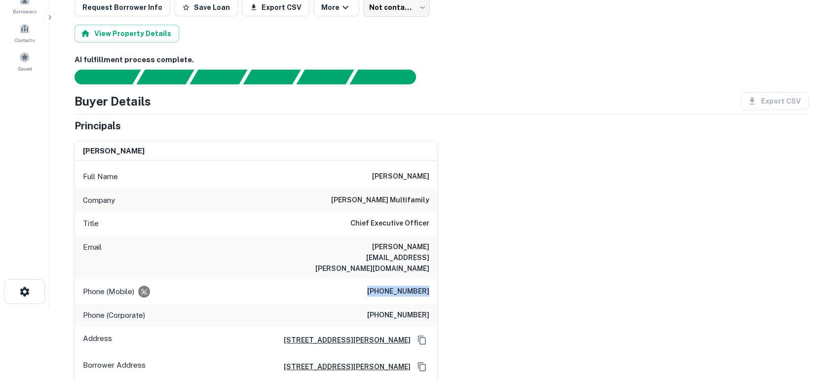
click at [562, 283] on div "cynthia m. pfeifer Full Name cynthia m. pfeifer Company carter multifamily Titl…" at bounding box center [438, 276] width 743 height 287
drag, startPoint x: 510, startPoint y: 234, endPoint x: 431, endPoint y: 147, distance: 116.8
click at [510, 235] on div "cynthia m. pfeifer Full Name cynthia m. pfeifer Company carter multifamily Titl…" at bounding box center [438, 276] width 743 height 287
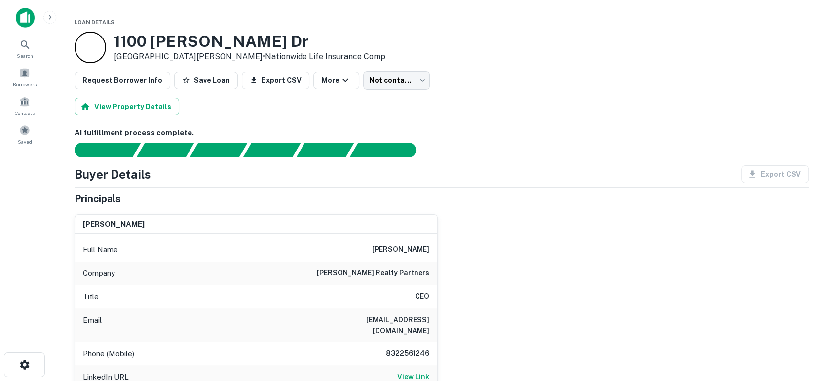
scroll to position [73, 0]
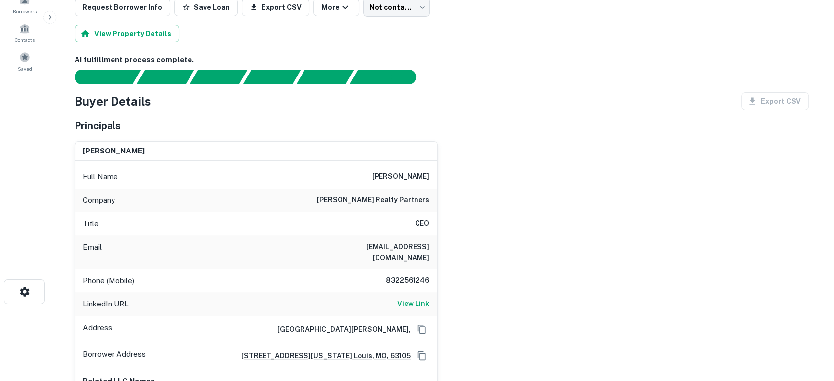
drag, startPoint x: 369, startPoint y: 175, endPoint x: 442, endPoint y: 173, distance: 72.6
click at [442, 173] on div "[PERSON_NAME] Full Name [PERSON_NAME] Company [PERSON_NAME] realty partners Tit…" at bounding box center [438, 279] width 743 height 292
copy h6 "[PERSON_NAME]"
drag, startPoint x: 300, startPoint y: 248, endPoint x: 439, endPoint y: 259, distance: 139.6
click at [439, 259] on div "marc goldstein Full Name marc goldstein Company covington realty partners Title…" at bounding box center [438, 279] width 743 height 292
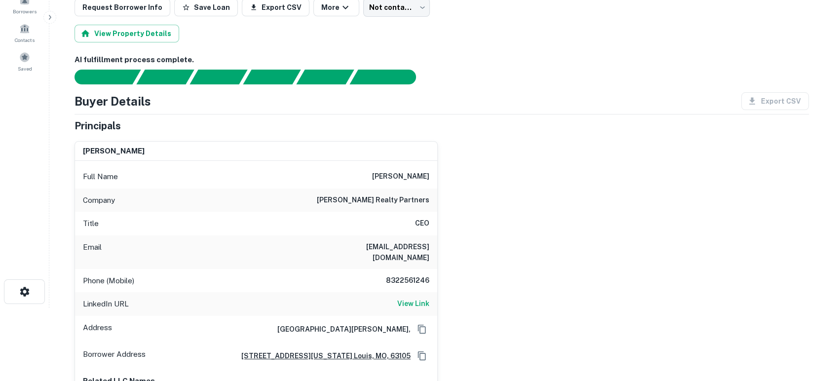
copy h6 "mgoldstein@covingtonrealtypartners.com"
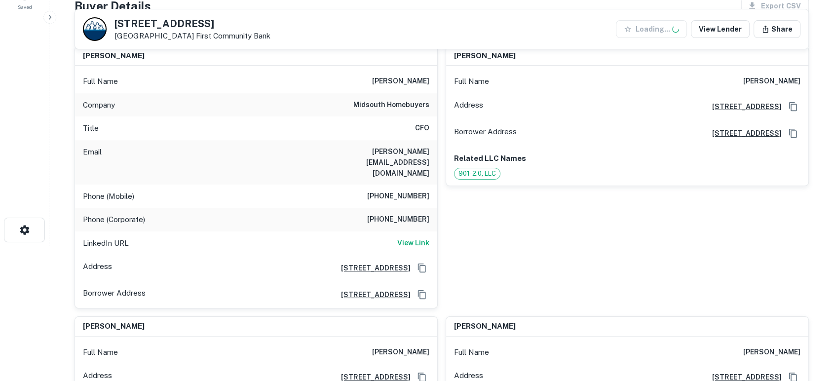
scroll to position [146, 0]
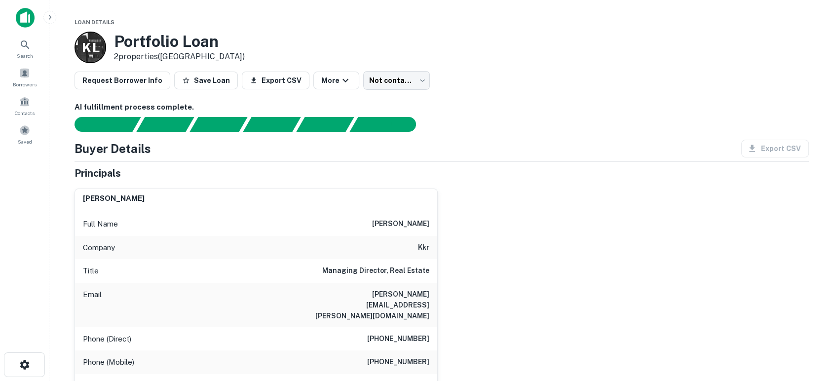
click at [503, 341] on div "[PERSON_NAME] Full Name [PERSON_NAME] Company kkr Title Managing Director, Real…" at bounding box center [438, 316] width 743 height 271
